Goal: Book appointment/travel/reservation

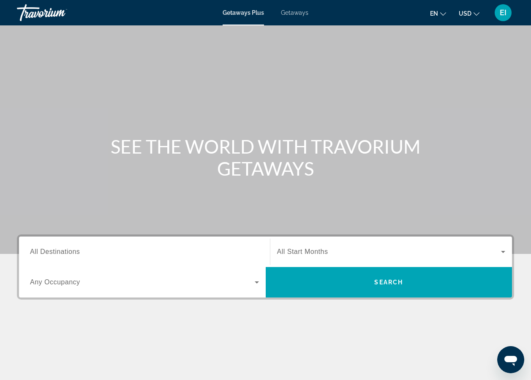
click at [76, 251] on span "All Destinations" at bounding box center [55, 251] width 50 height 7
click at [76, 251] on input "Destination All Destinations" at bounding box center [144, 252] width 229 height 10
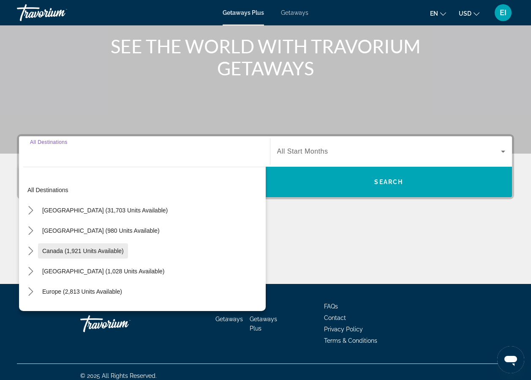
scroll to position [108, 0]
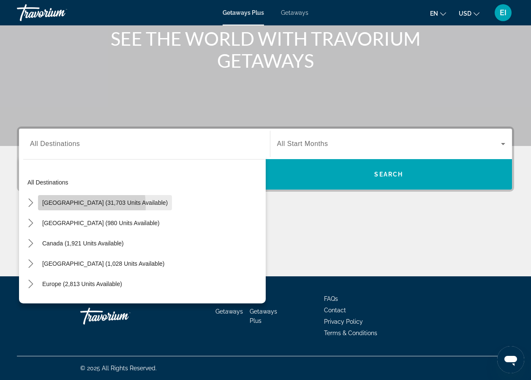
click at [41, 207] on span "Select destination: United States (31,703 units available)" at bounding box center [105, 202] width 134 height 20
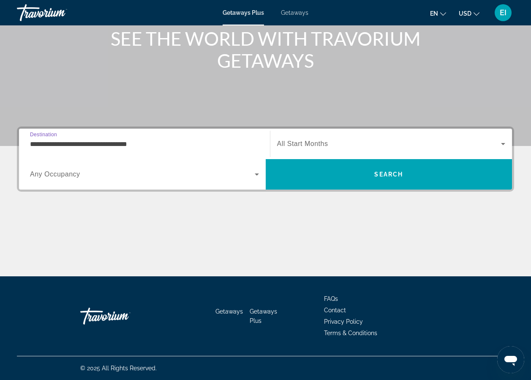
click at [59, 148] on input "**********" at bounding box center [144, 144] width 229 height 10
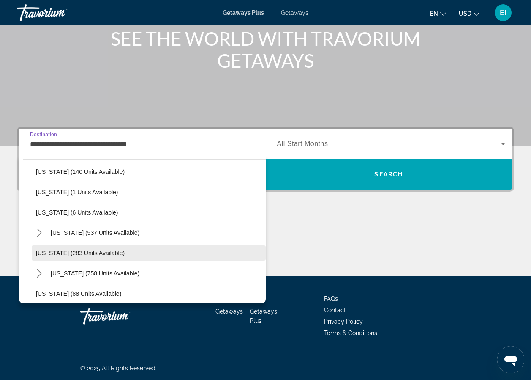
scroll to position [254, 0]
click at [56, 254] on span "[US_STATE] (283 units available)" at bounding box center [80, 253] width 89 height 7
type input "**********"
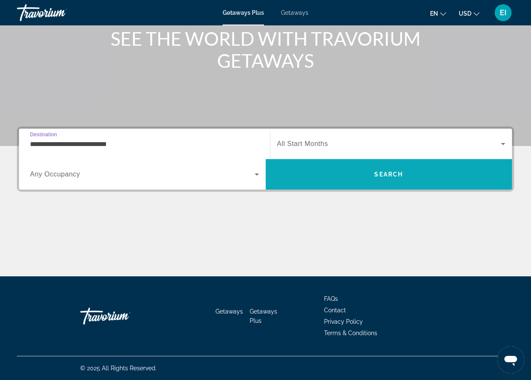
click at [350, 180] on span "Search" at bounding box center [389, 174] width 247 height 20
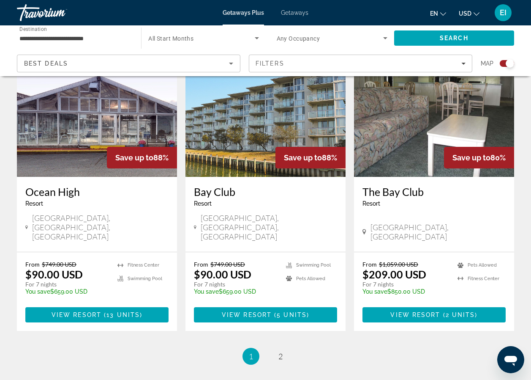
scroll to position [1288, 0]
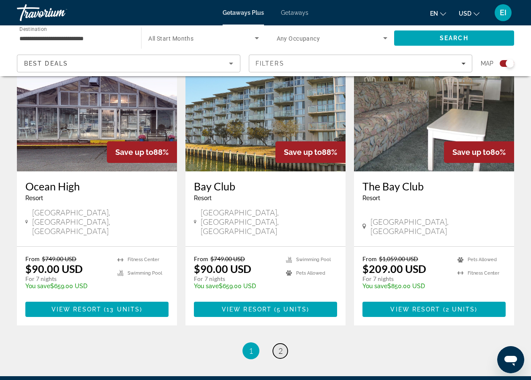
click at [279, 346] on span "2" at bounding box center [281, 350] width 4 height 9
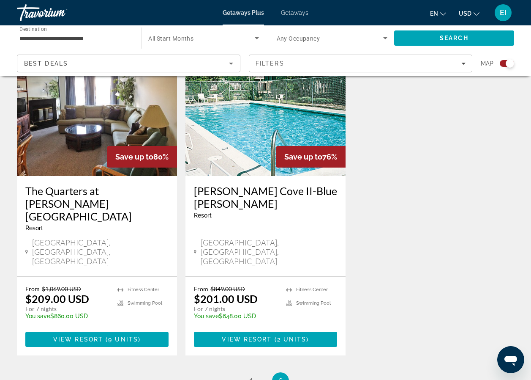
scroll to position [700, 0]
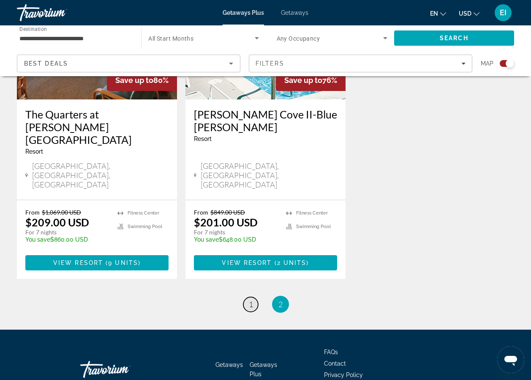
click at [250, 299] on span "1" at bounding box center [251, 303] width 4 height 9
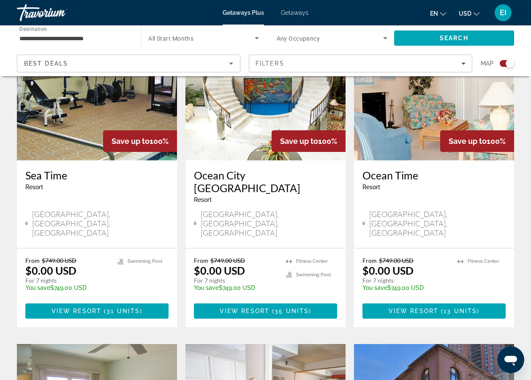
scroll to position [338, 0]
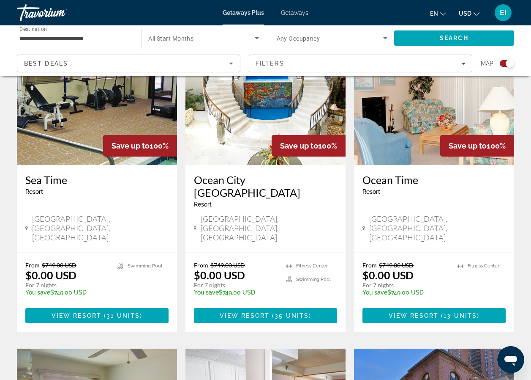
click at [68, 148] on img "Main content" at bounding box center [97, 97] width 160 height 135
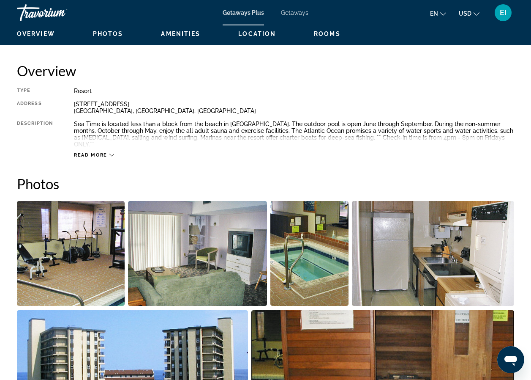
scroll to position [423, 0]
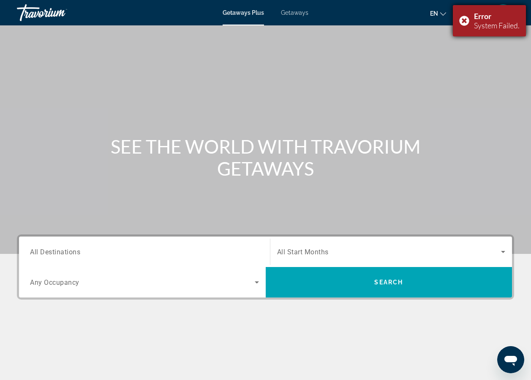
click at [464, 21] on div "Error System Failed." at bounding box center [489, 20] width 73 height 31
